Goal: Information Seeking & Learning: Learn about a topic

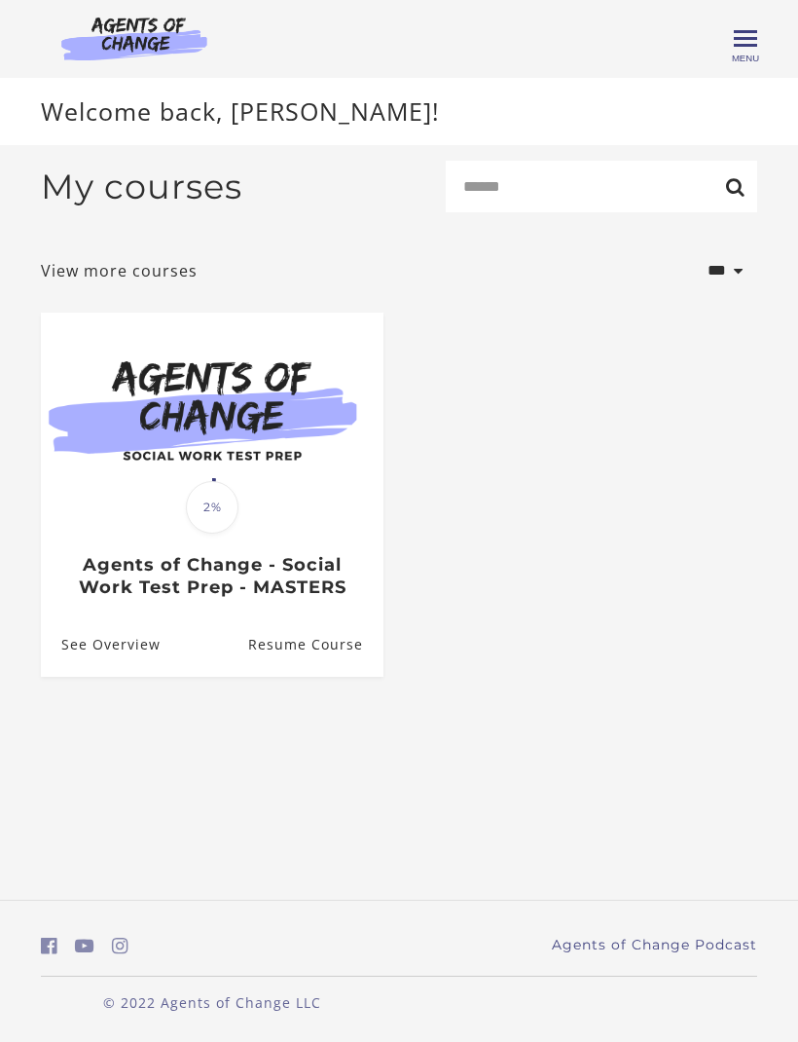
click at [216, 584] on h3 "Agents of Change - Social Work Test Prep - MASTERS" at bounding box center [211, 576] width 301 height 44
click at [302, 643] on link "Resume Course" at bounding box center [315, 644] width 135 height 63
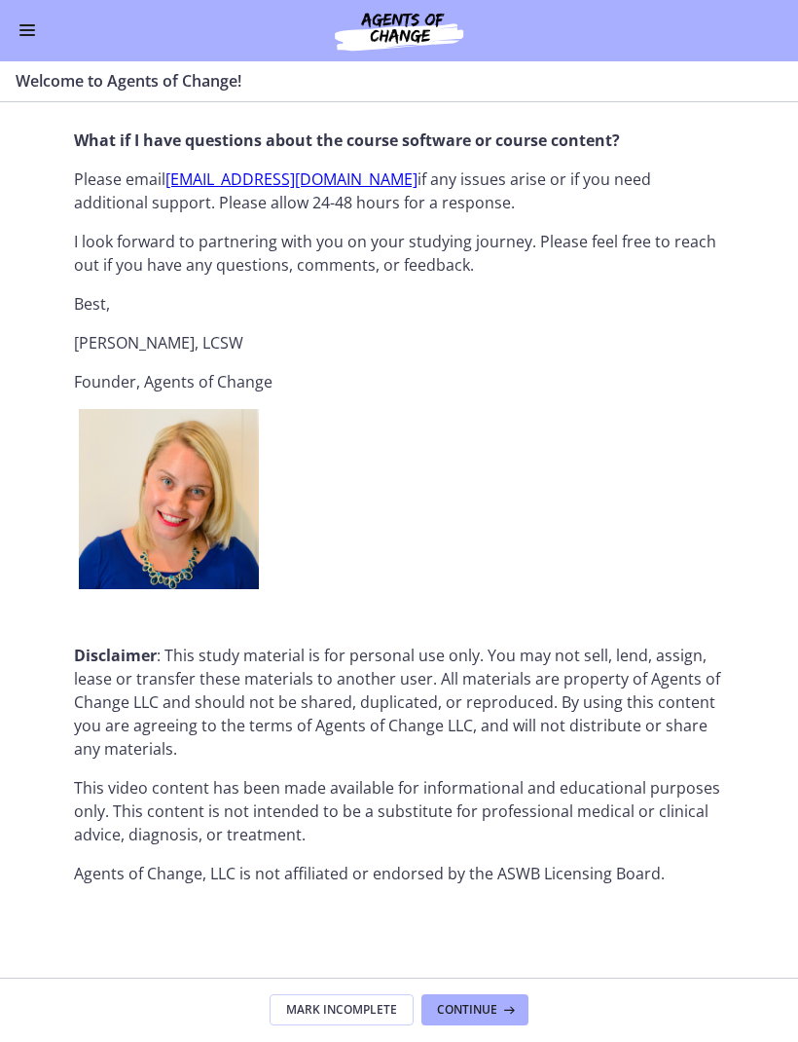
scroll to position [2175, 0]
click at [469, 1007] on span "Continue" at bounding box center [467, 1011] width 60 height 16
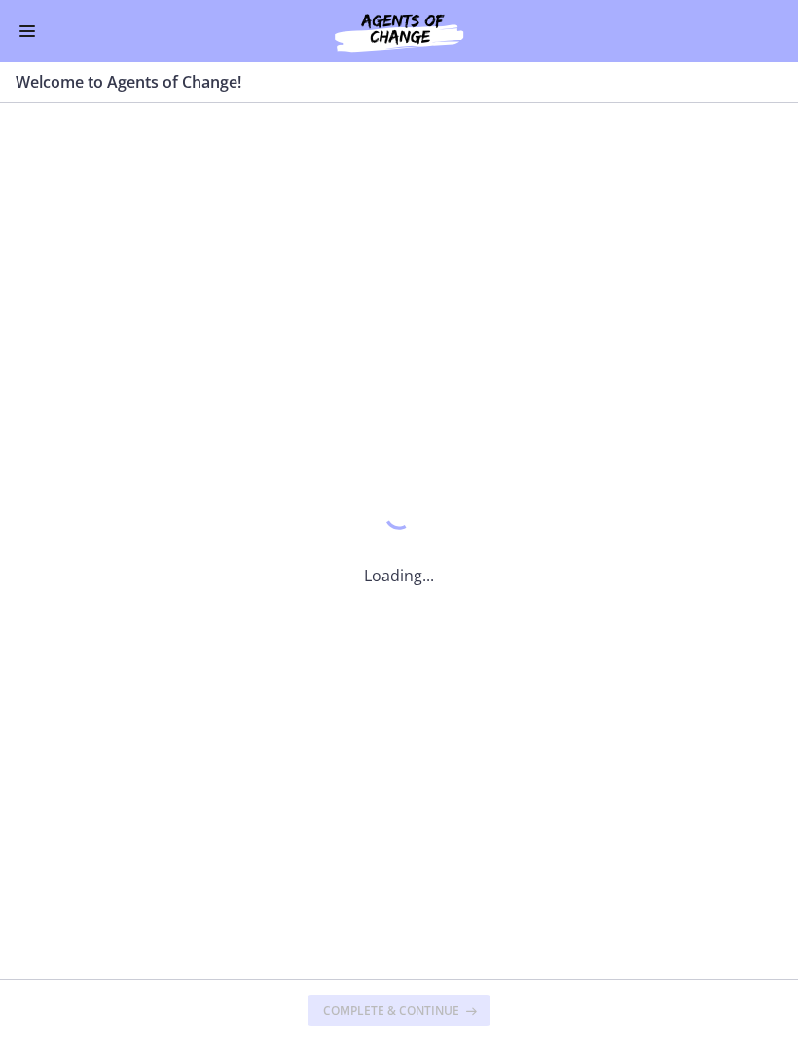
scroll to position [0, 0]
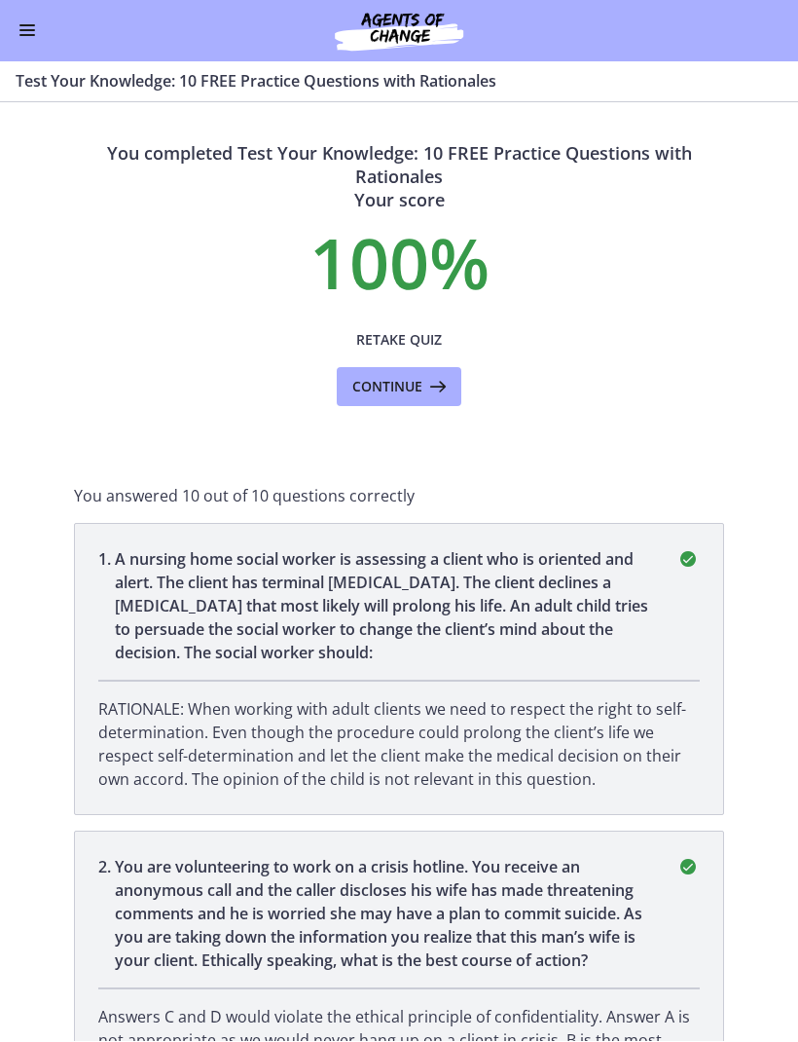
click at [411, 387] on span "Continue" at bounding box center [387, 387] width 70 height 23
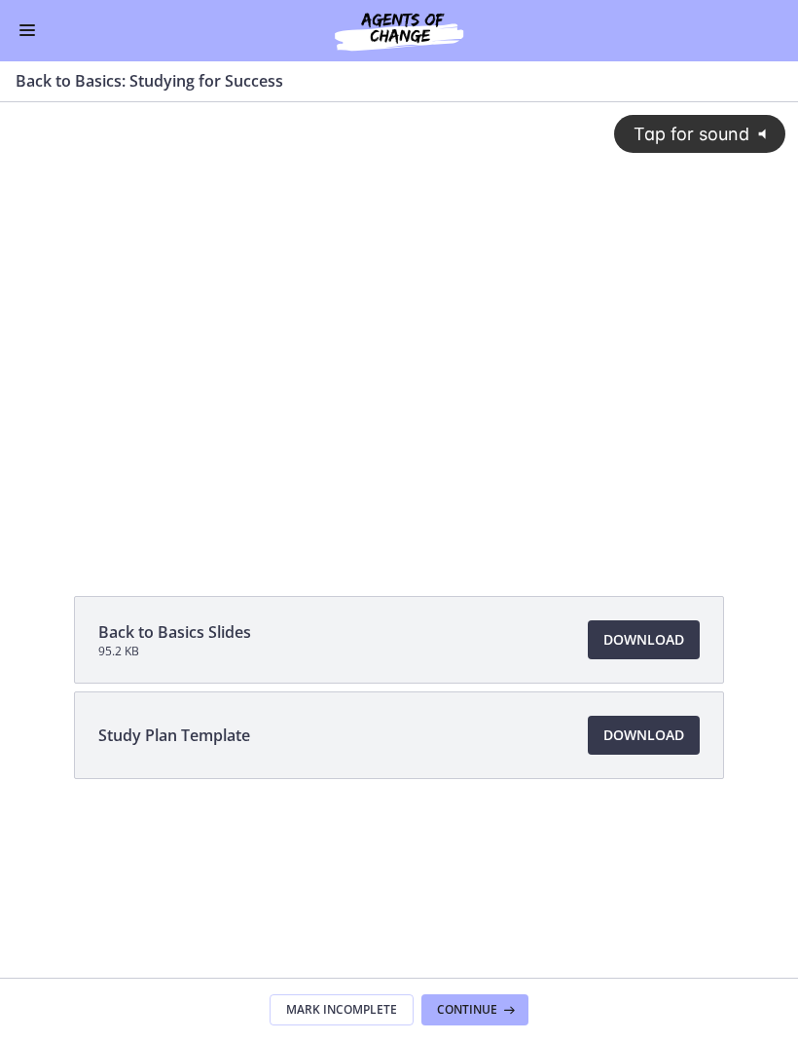
click at [633, 731] on span "Download Opens in a new window" at bounding box center [644, 735] width 81 height 23
click at [636, 645] on span "Download Opens in a new window" at bounding box center [644, 640] width 81 height 23
